Goal: Information Seeking & Learning: Learn about a topic

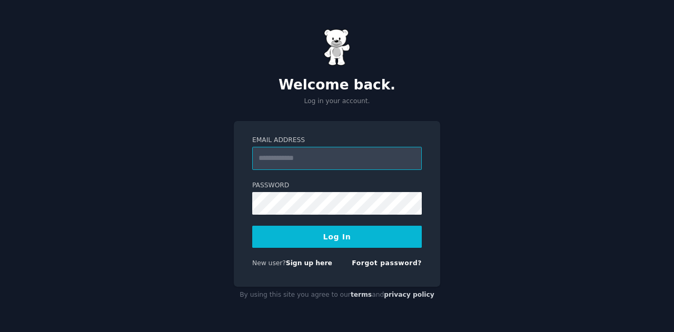
paste input "**********"
type input "**********"
click at [346, 234] on button "Log In" at bounding box center [337, 237] width 170 height 22
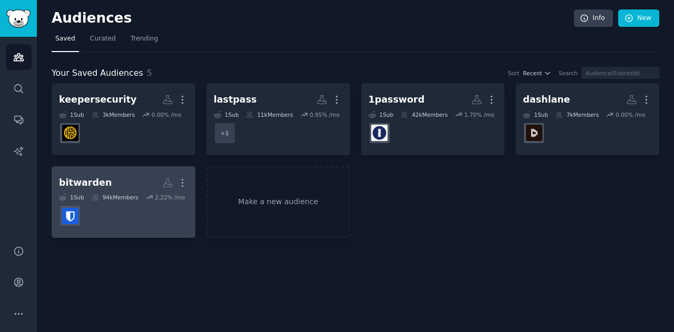
click at [96, 178] on div "bitwarden" at bounding box center [85, 182] width 53 height 13
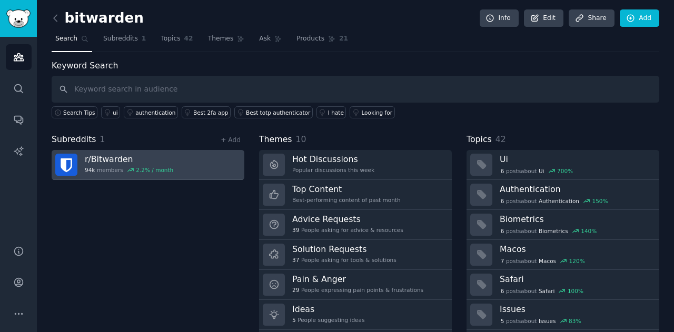
click at [106, 154] on h3 "r/ Bitwarden" at bounding box center [129, 159] width 88 height 11
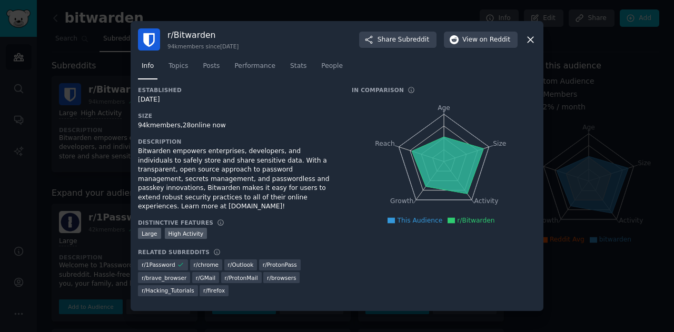
click at [595, 105] on div at bounding box center [337, 166] width 674 height 332
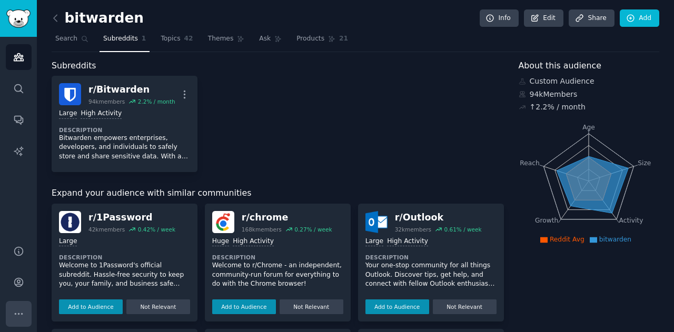
click at [28, 316] on button "More" at bounding box center [19, 314] width 26 height 26
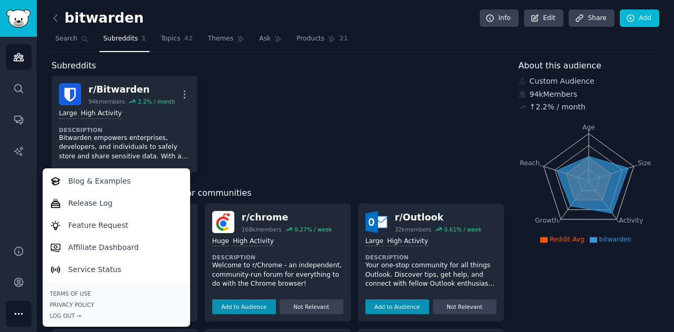
click at [28, 316] on button "More" at bounding box center [19, 314] width 26 height 26
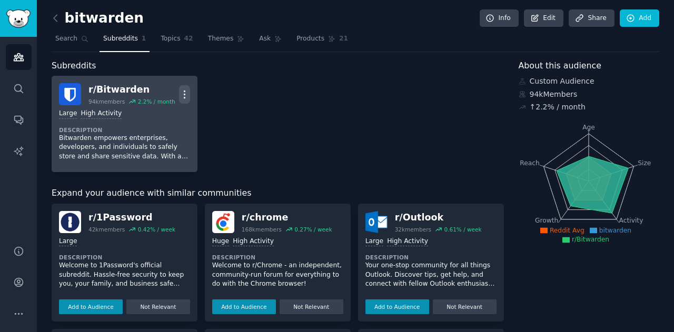
click at [183, 92] on icon "button" at bounding box center [184, 94] width 11 height 11
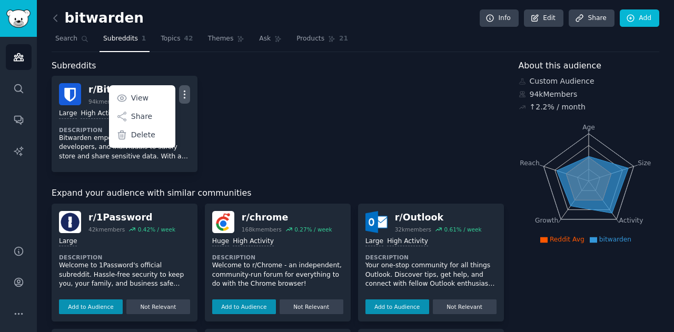
click at [241, 99] on div "r/ Bitwarden 94k members 2.2 % / month More View Share Delete Large High Activi…" at bounding box center [278, 124] width 452 height 96
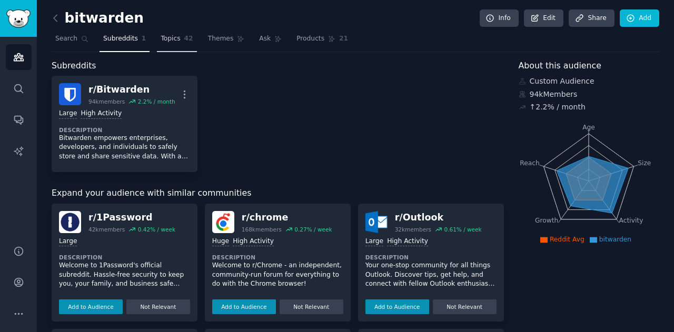
click at [172, 41] on span "Topics" at bounding box center [170, 38] width 19 height 9
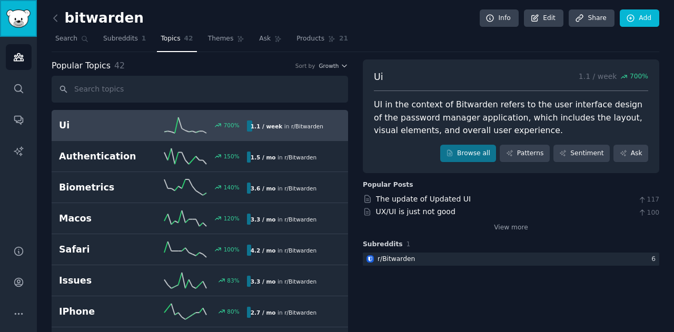
click at [16, 26] on img "Sidebar" at bounding box center [18, 18] width 24 height 18
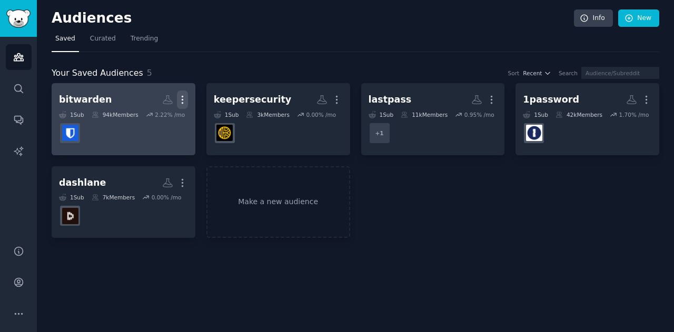
click at [179, 98] on icon "button" at bounding box center [182, 99] width 11 height 11
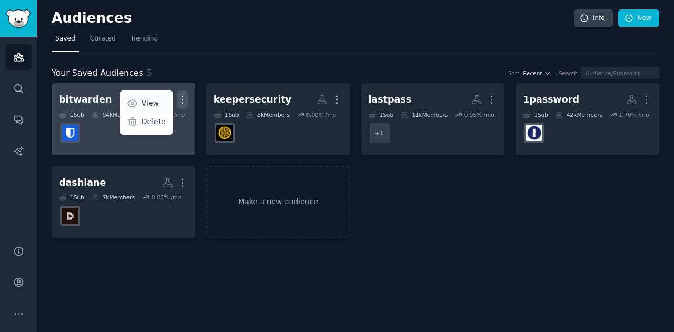
click at [161, 98] on link "View" at bounding box center [146, 104] width 50 height 22
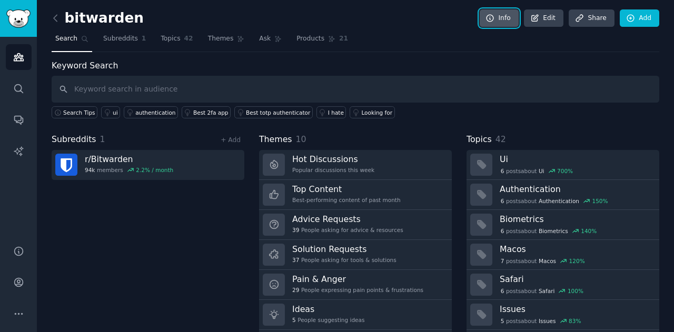
click at [502, 23] on link "Info" at bounding box center [499, 18] width 39 height 18
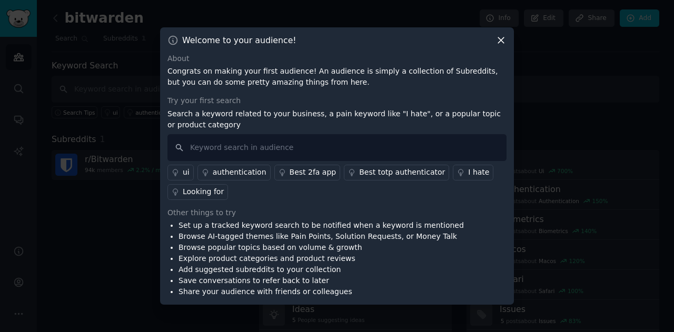
click at [674, 98] on div at bounding box center [337, 166] width 674 height 332
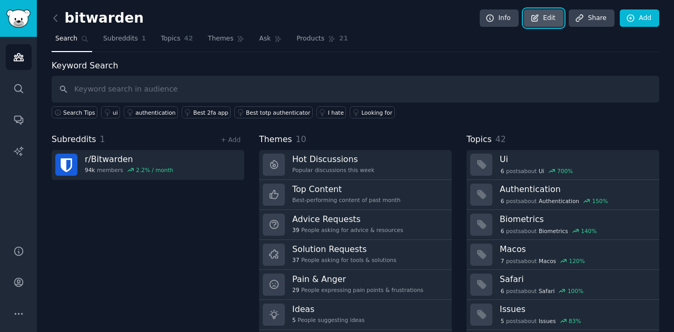
click at [553, 24] on link "Edit" at bounding box center [544, 18] width 40 height 18
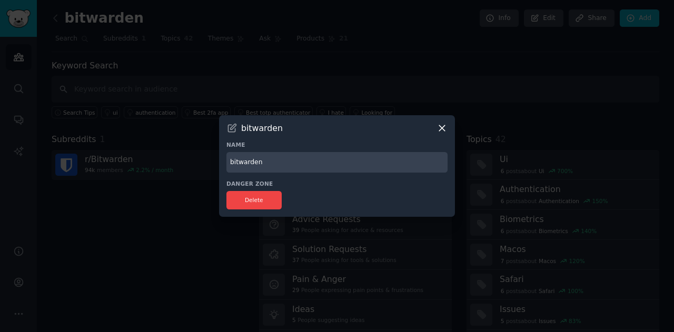
click at [441, 132] on icon at bounding box center [442, 128] width 11 height 11
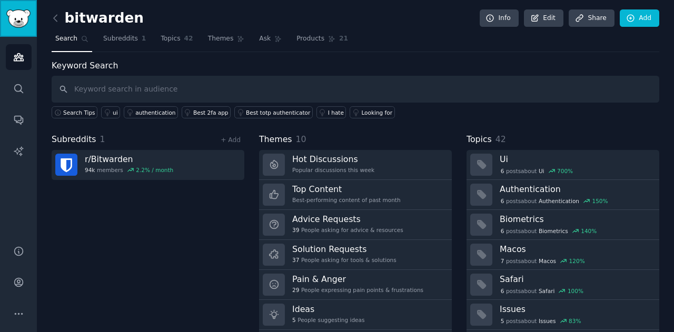
click at [21, 16] on img "Sidebar" at bounding box center [18, 18] width 24 height 18
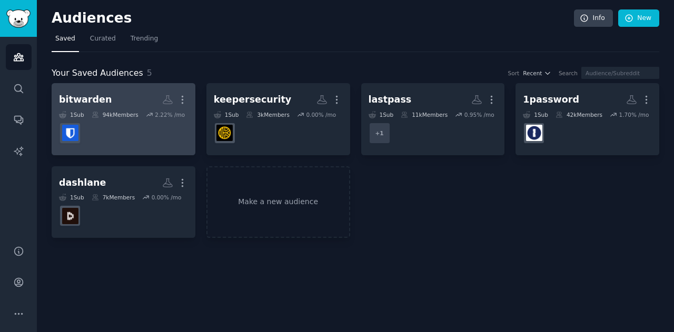
click at [132, 132] on dd at bounding box center [123, 133] width 129 height 29
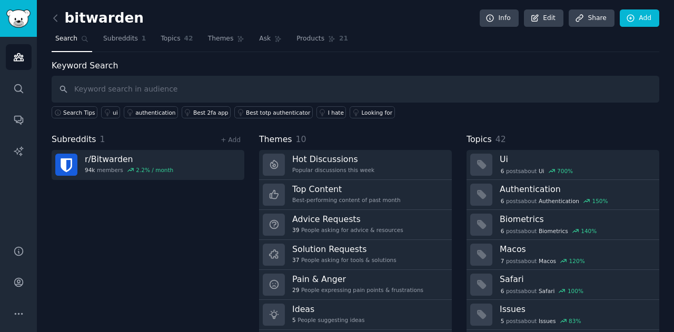
click at [66, 23] on h2 "bitwarden" at bounding box center [98, 18] width 92 height 17
click at [61, 21] on icon at bounding box center [55, 18] width 11 height 11
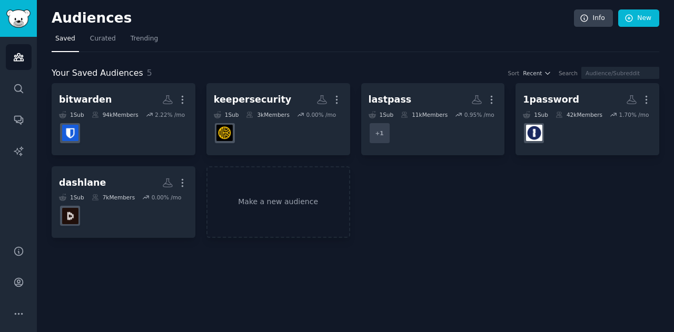
drag, startPoint x: 155, startPoint y: 109, endPoint x: 216, endPoint y: 37, distance: 93.4
click at [216, 37] on nav "Saved Curated Trending" at bounding box center [356, 42] width 608 height 22
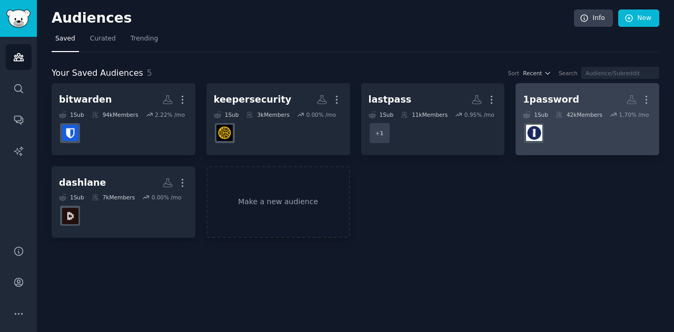
click at [558, 101] on div "1password" at bounding box center [551, 99] width 56 height 13
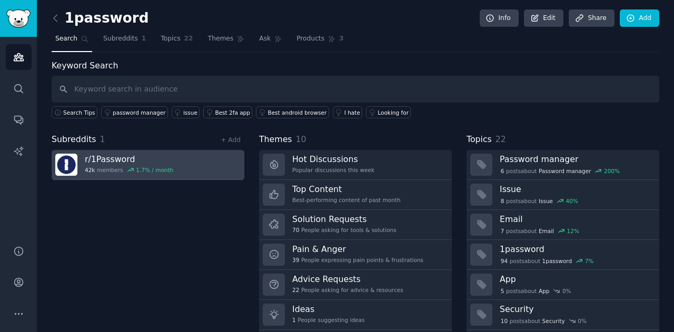
click at [113, 169] on div "42k members 1.7 % / month" at bounding box center [129, 169] width 88 height 7
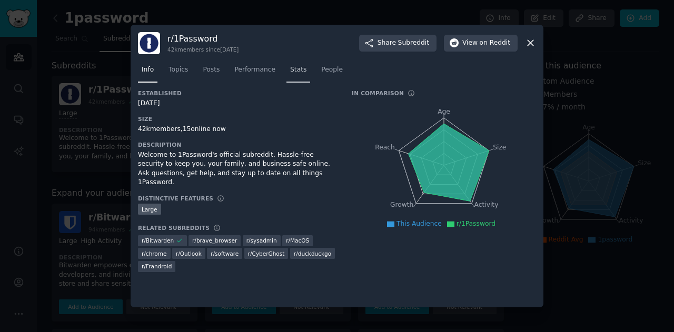
click at [290, 65] on span "Stats" at bounding box center [298, 69] width 16 height 9
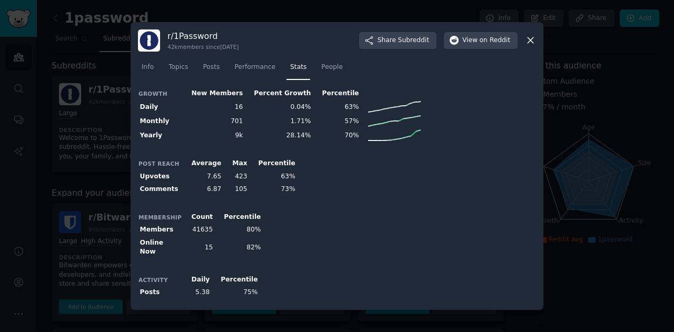
click at [101, 64] on div at bounding box center [337, 166] width 674 height 332
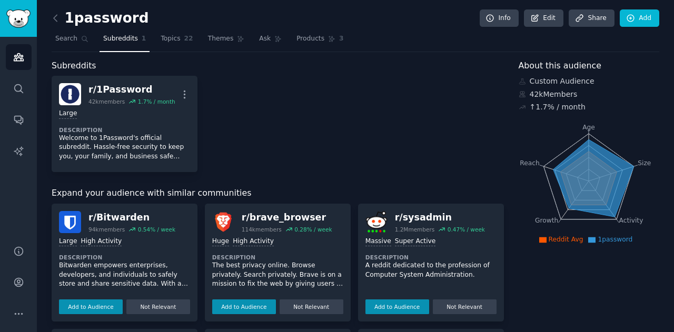
click at [112, 220] on div "r/ Bitwarden" at bounding box center [131, 217] width 87 height 13
click at [54, 17] on icon at bounding box center [55, 18] width 3 height 6
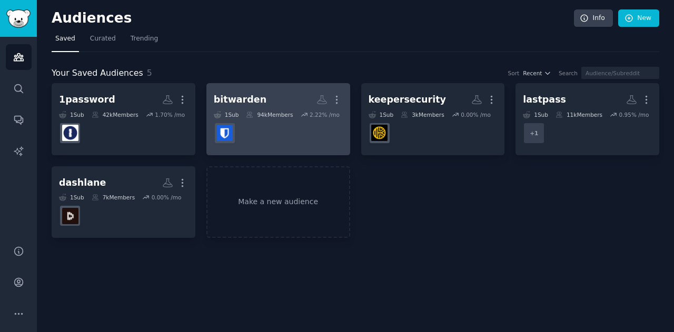
click at [265, 95] on h2 "bitwarden Custom Audience More" at bounding box center [278, 100] width 129 height 18
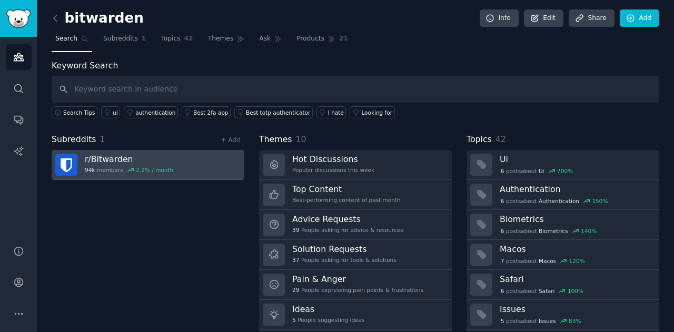
click at [101, 156] on h3 "r/ Bitwarden" at bounding box center [129, 159] width 88 height 11
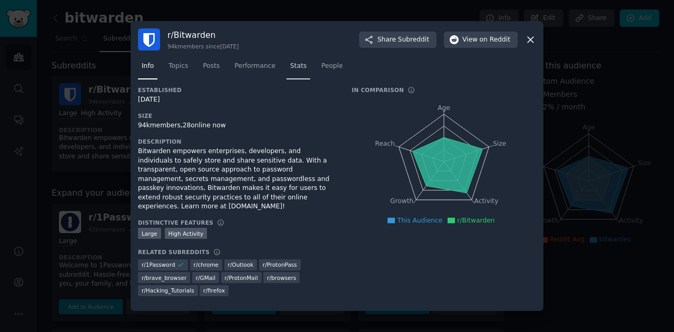
click at [295, 71] on span "Stats" at bounding box center [298, 66] width 16 height 9
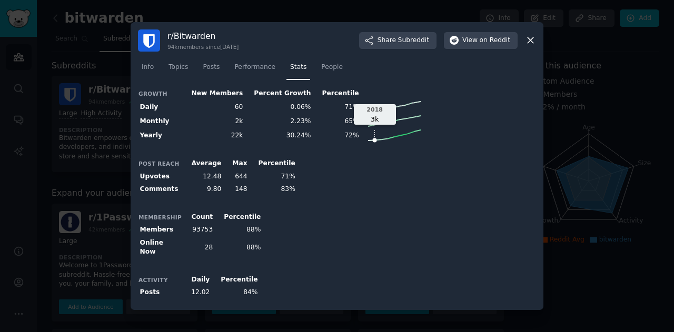
click at [368, 141] on icon at bounding box center [394, 135] width 53 height 11
click at [149, 138] on th "Yearly" at bounding box center [160, 136] width 44 height 14
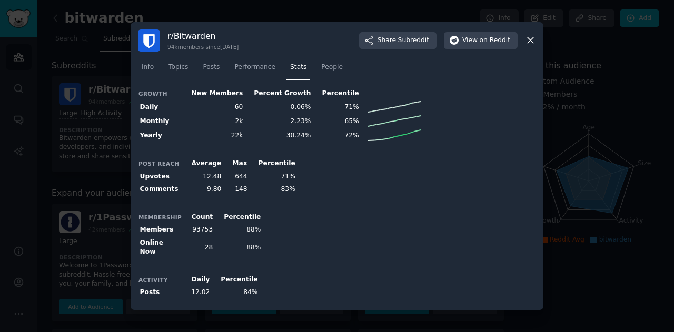
click at [246, 138] on td "30.24%" at bounding box center [279, 136] width 68 height 14
click at [278, 138] on td "30.24%" at bounding box center [279, 136] width 68 height 14
click at [379, 140] on icon at bounding box center [394, 135] width 53 height 11
click at [395, 137] on line at bounding box center [401, 135] width 13 height 3
drag, startPoint x: 378, startPoint y: 136, endPoint x: 370, endPoint y: 143, distance: 10.5
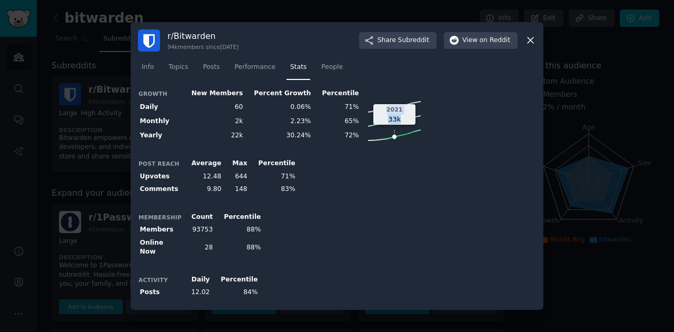
click at [370, 141] on icon at bounding box center [394, 135] width 53 height 11
click at [405, 147] on div "Growth New Members Percent Growth Percentile Daily 60 0.06% 71% Monthly 2k 2.23…" at bounding box center [337, 195] width 398 height 216
click at [65, 22] on div at bounding box center [337, 166] width 674 height 332
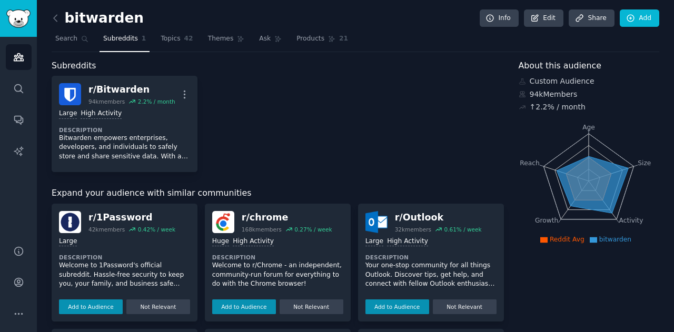
click at [7, 18] on img "Sidebar" at bounding box center [18, 18] width 24 height 18
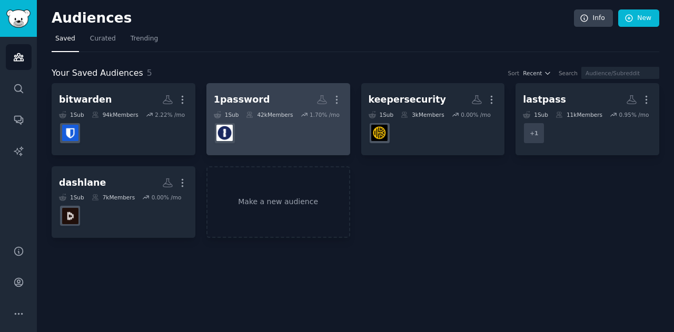
click at [238, 101] on div "1password" at bounding box center [242, 99] width 56 height 13
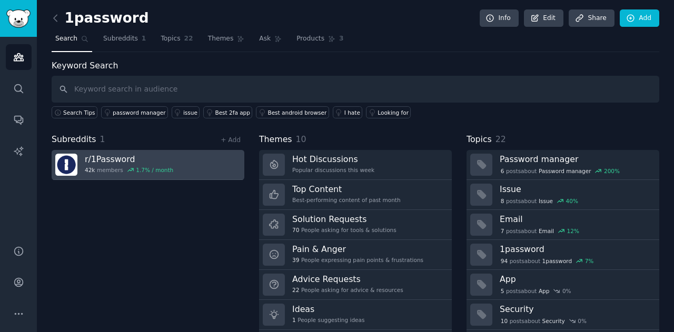
click at [154, 163] on h3 "r/ 1Password" at bounding box center [129, 159] width 88 height 11
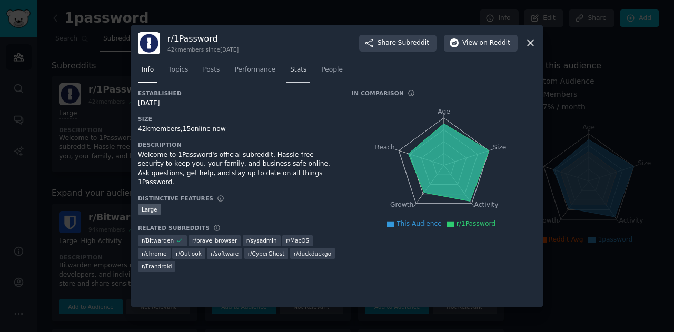
click at [287, 73] on link "Stats" at bounding box center [299, 73] width 24 height 22
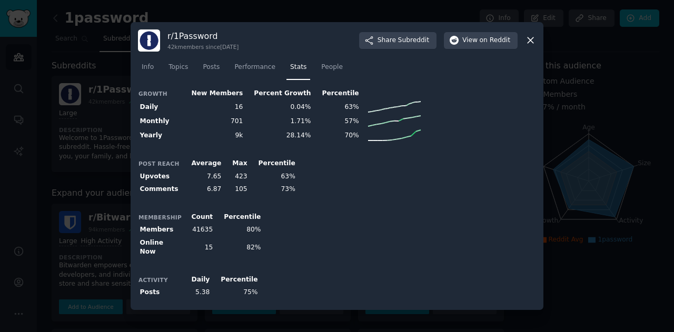
click at [110, 90] on div at bounding box center [337, 166] width 674 height 332
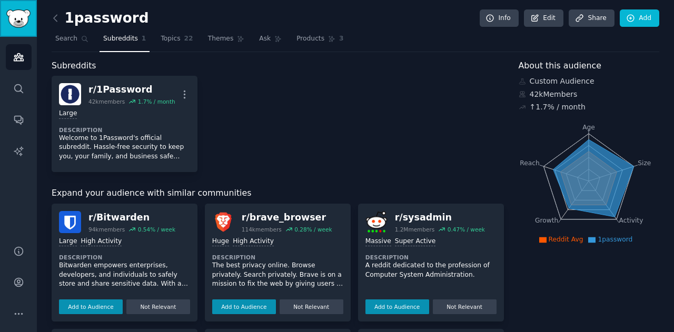
click at [9, 17] on img "Sidebar" at bounding box center [18, 18] width 24 height 18
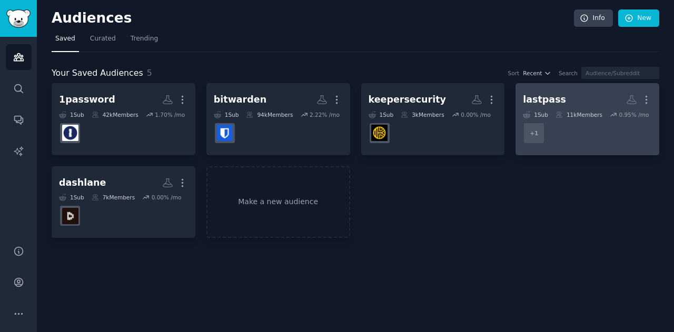
click at [573, 104] on h2 "lastpass More" at bounding box center [587, 100] width 129 height 18
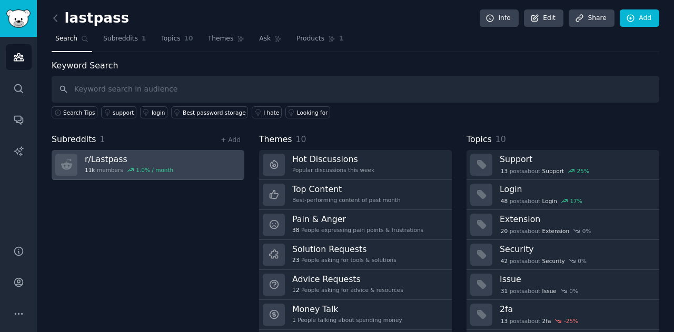
click at [111, 159] on h3 "r/ Lastpass" at bounding box center [129, 159] width 88 height 11
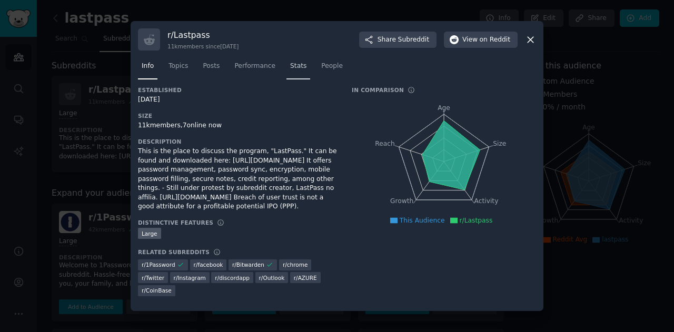
click at [291, 66] on span "Stats" at bounding box center [298, 66] width 16 height 9
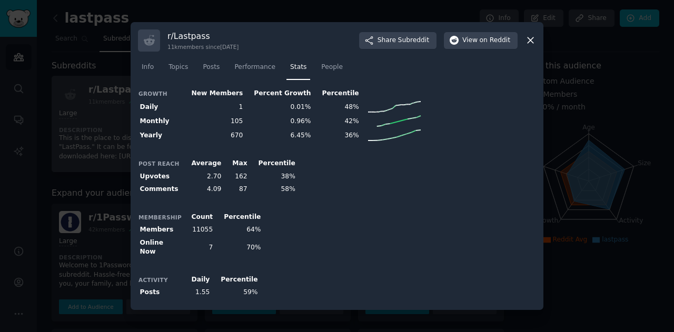
click at [74, 82] on div at bounding box center [337, 166] width 674 height 332
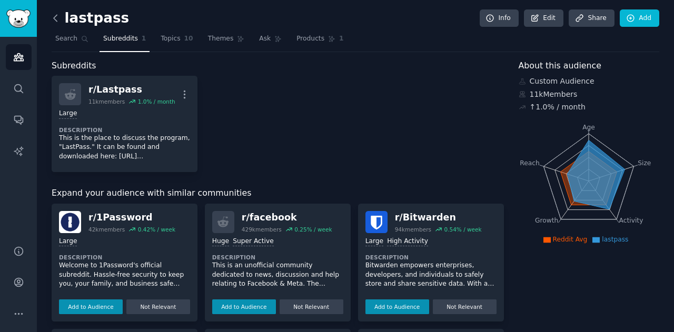
click at [58, 18] on icon at bounding box center [55, 18] width 11 height 11
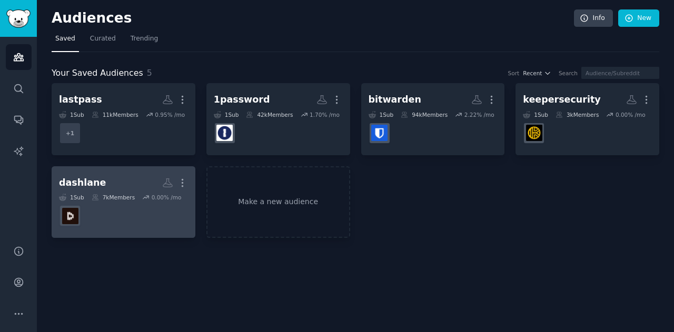
click at [110, 178] on h2 "dashlane More" at bounding box center [123, 183] width 129 height 18
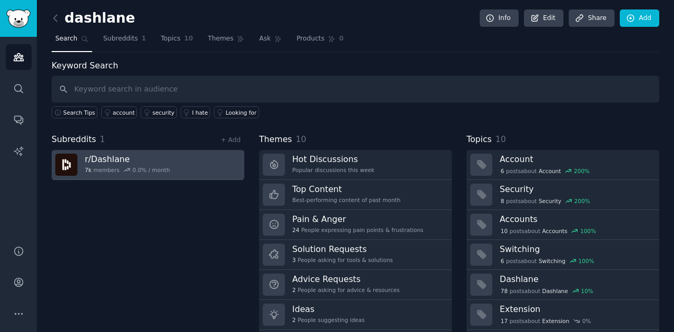
click at [104, 165] on div "r/ Dashlane 7k members 0.0 % / month" at bounding box center [127, 165] width 85 height 22
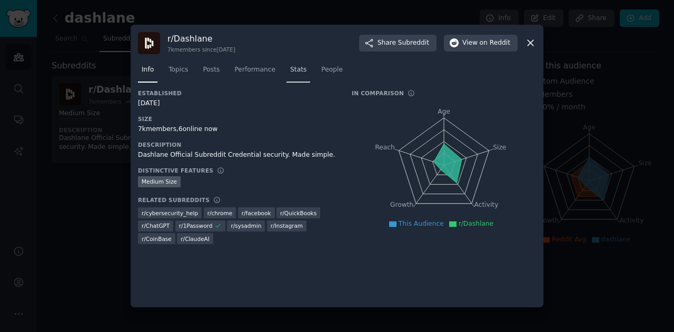
click at [290, 71] on span "Stats" at bounding box center [298, 69] width 16 height 9
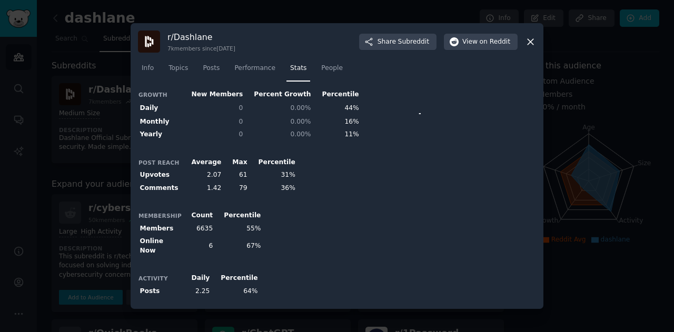
click at [94, 126] on div at bounding box center [337, 166] width 674 height 332
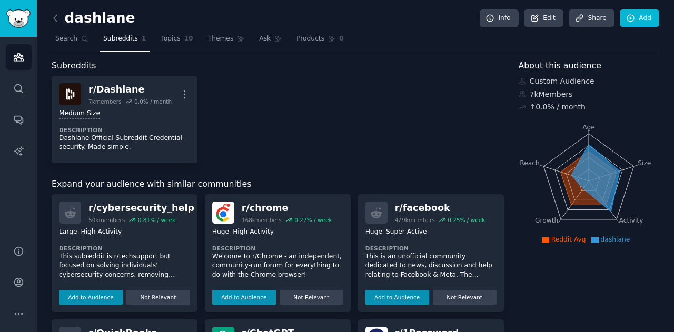
click at [55, 18] on icon at bounding box center [55, 18] width 11 height 11
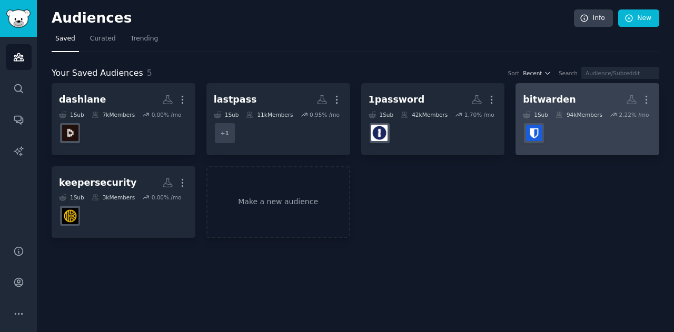
click at [558, 103] on div "bitwarden" at bounding box center [549, 99] width 53 height 13
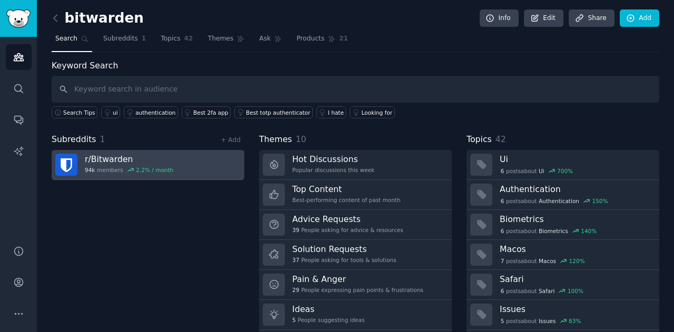
click at [87, 162] on h3 "r/ Bitwarden" at bounding box center [129, 159] width 88 height 11
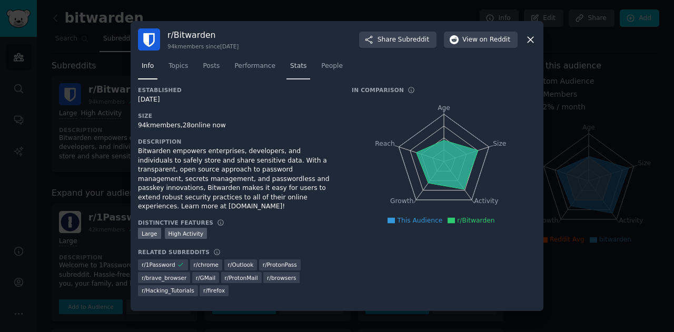
click at [290, 71] on span "Stats" at bounding box center [298, 66] width 16 height 9
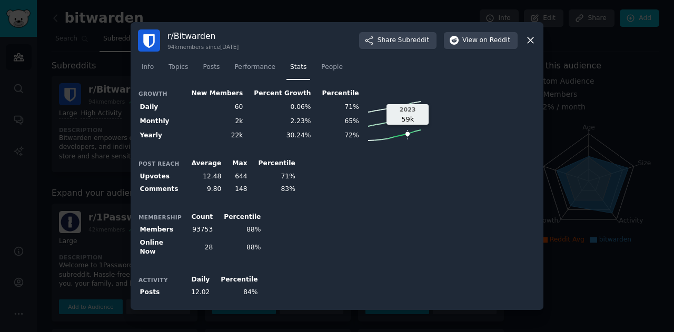
click at [377, 139] on icon at bounding box center [394, 135] width 53 height 11
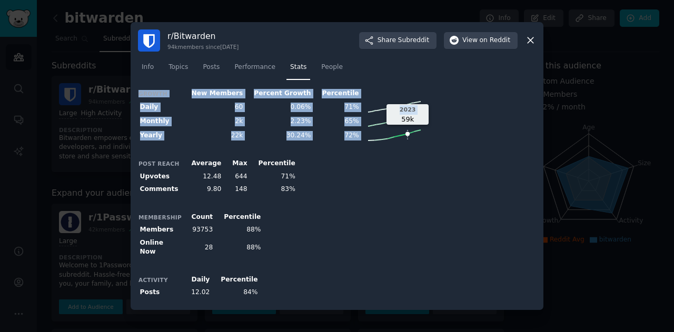
drag, startPoint x: 377, startPoint y: 136, endPoint x: 387, endPoint y: 137, distance: 9.6
click at [385, 137] on icon at bounding box center [394, 135] width 53 height 11
click at [405, 150] on div "Growth New Members Percent Growth Percentile Daily 60 0.06% 71% Monthly 2k 2.23…" at bounding box center [337, 195] width 398 height 216
click at [245, 69] on span "Performance" at bounding box center [254, 67] width 41 height 9
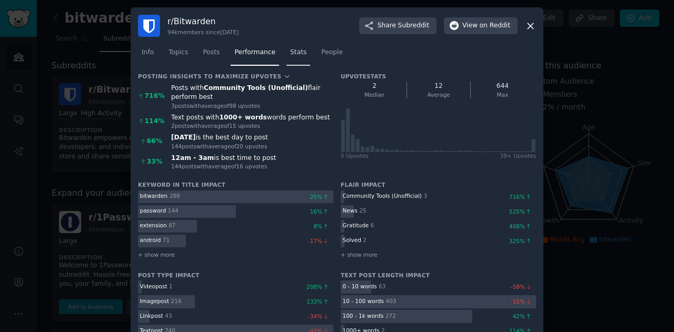
click at [290, 56] on span "Stats" at bounding box center [298, 52] width 16 height 9
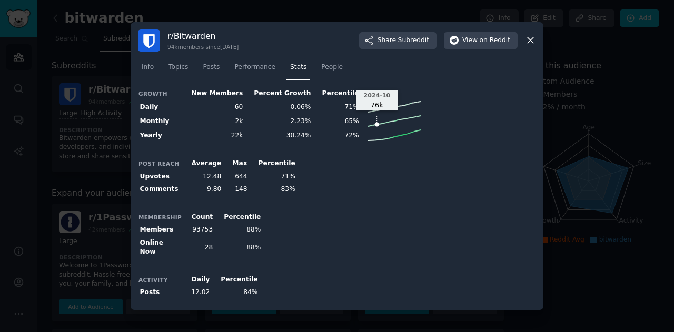
click at [368, 124] on icon at bounding box center [394, 121] width 53 height 11
click at [576, 106] on div at bounding box center [337, 166] width 674 height 332
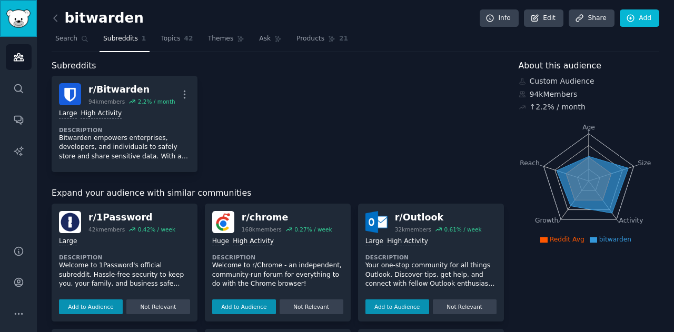
click at [23, 26] on img "Sidebar" at bounding box center [18, 18] width 24 height 18
